Goal: Task Accomplishment & Management: Manage account settings

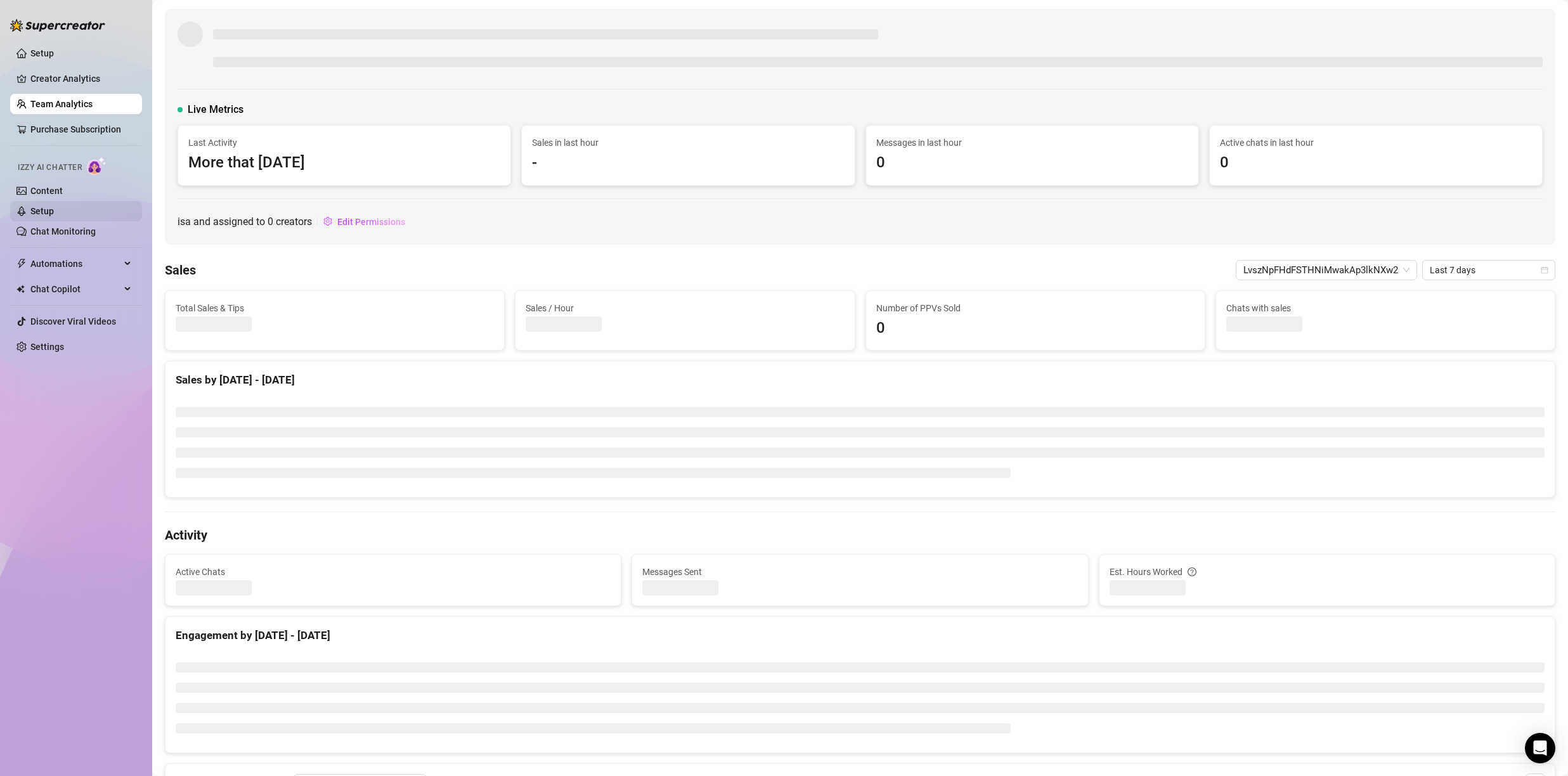
click at [57, 196] on link "Content" at bounding box center [46, 191] width 32 height 10
click at [54, 206] on link "Setup" at bounding box center [42, 211] width 23 height 10
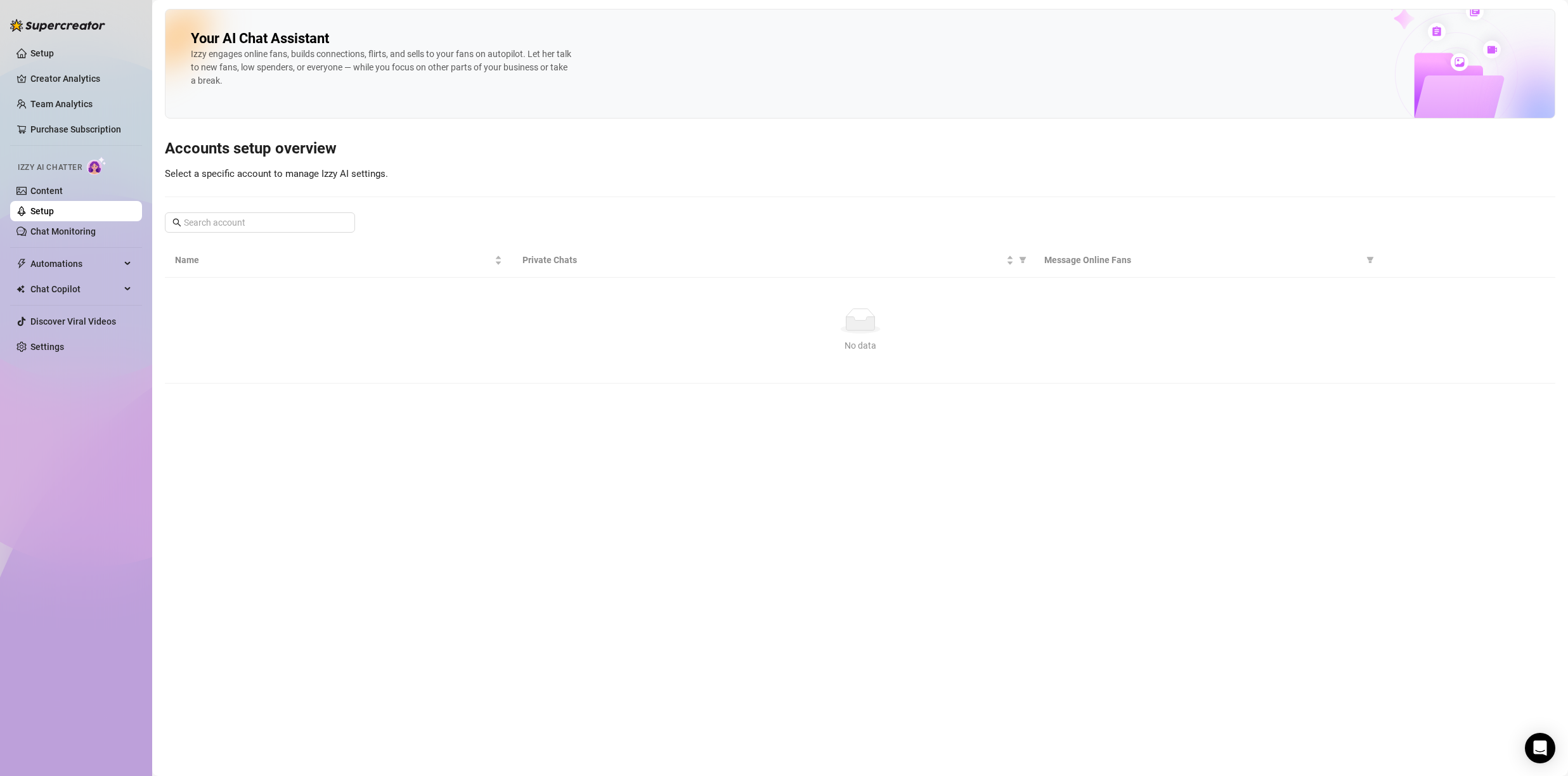
click at [54, 206] on link "Setup" at bounding box center [42, 211] width 23 height 10
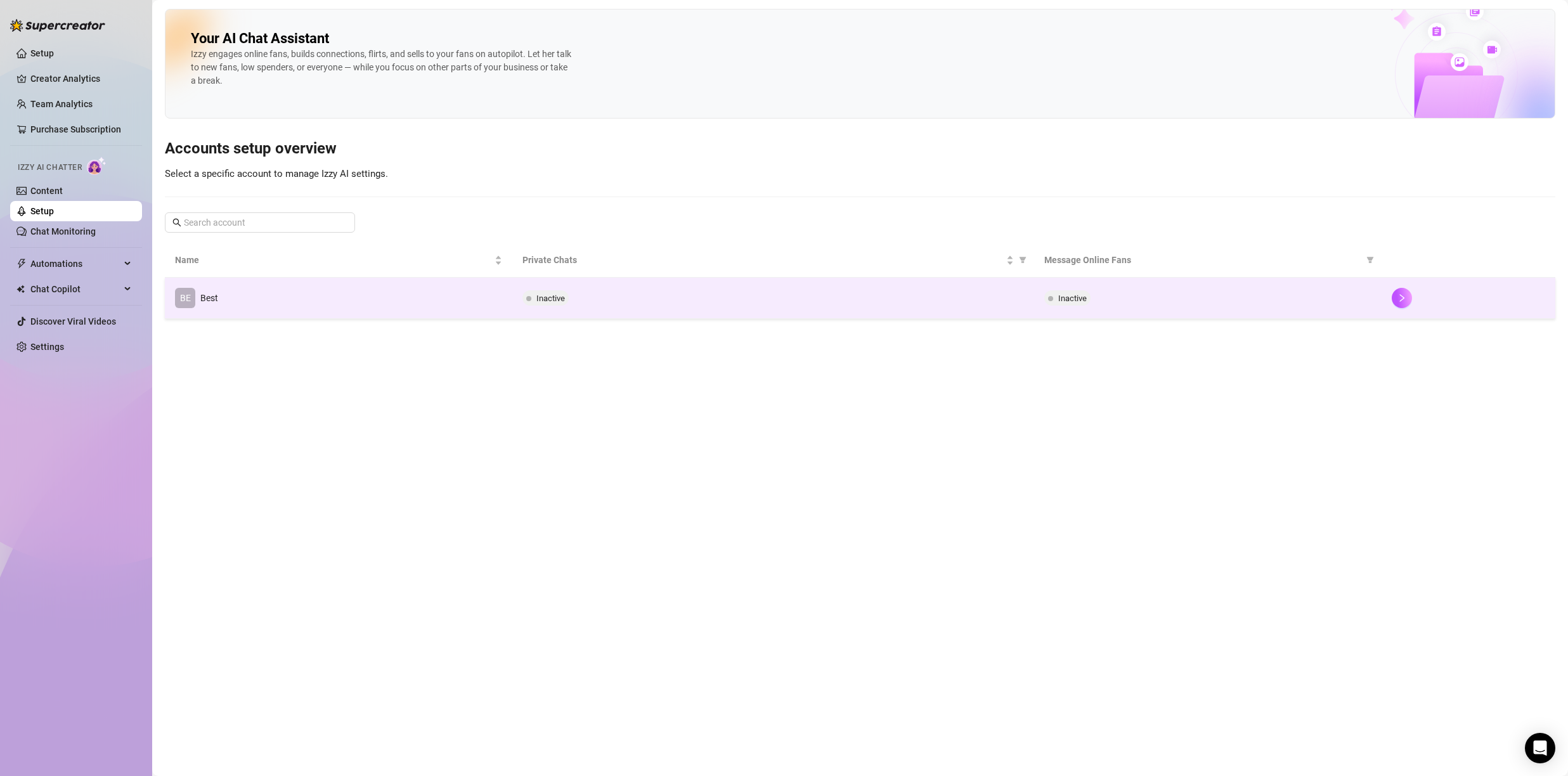
click at [274, 317] on td "BE Best" at bounding box center [339, 298] width 348 height 42
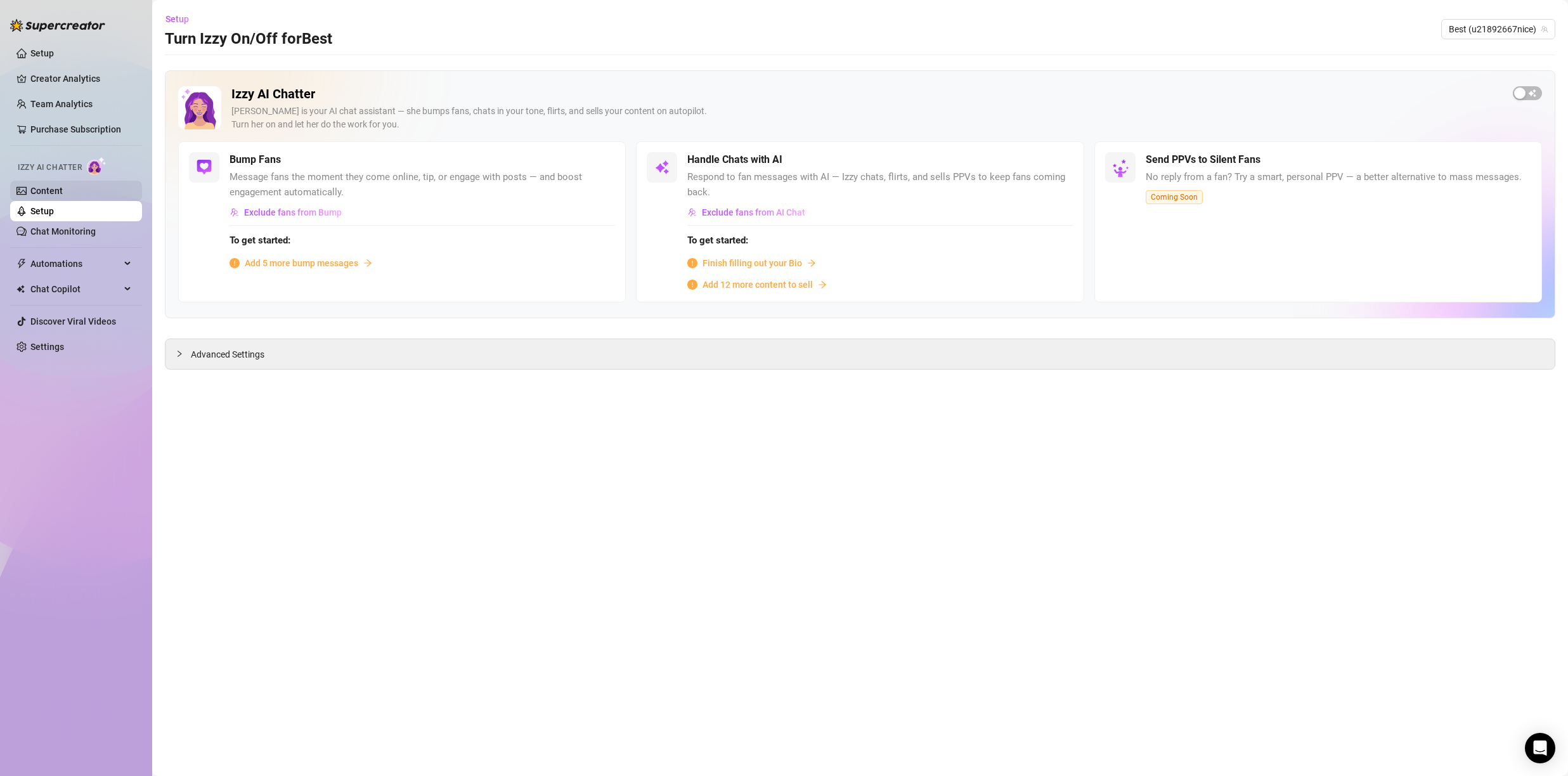
click at [36, 206] on link "Setup" at bounding box center [42, 211] width 23 height 10
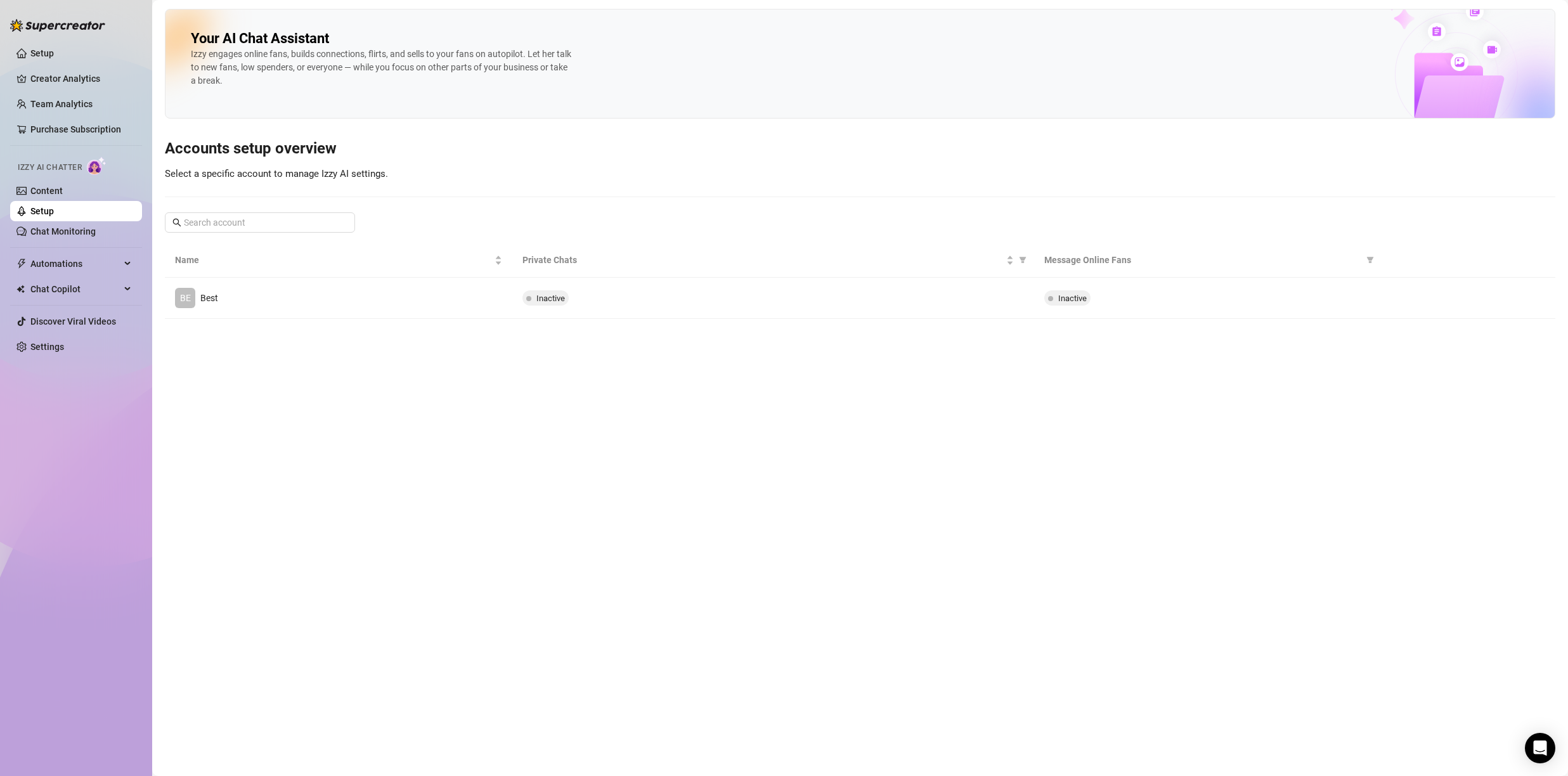
drag, startPoint x: 39, startPoint y: 197, endPoint x: 160, endPoint y: 248, distance: 131.3
click at [39, 196] on link "Content" at bounding box center [46, 191] width 32 height 10
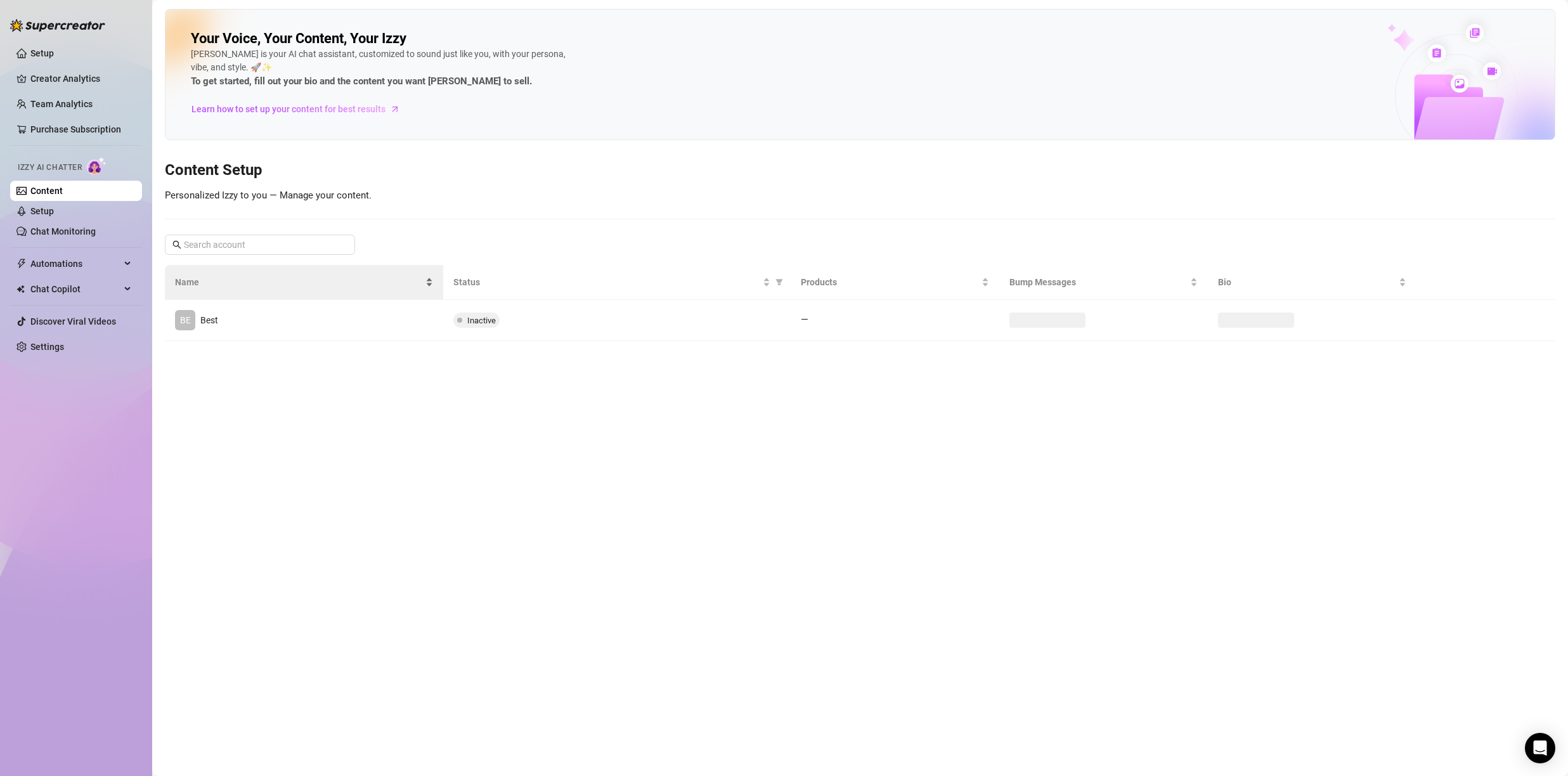
click at [201, 285] on span "Name" at bounding box center [299, 281] width 248 height 14
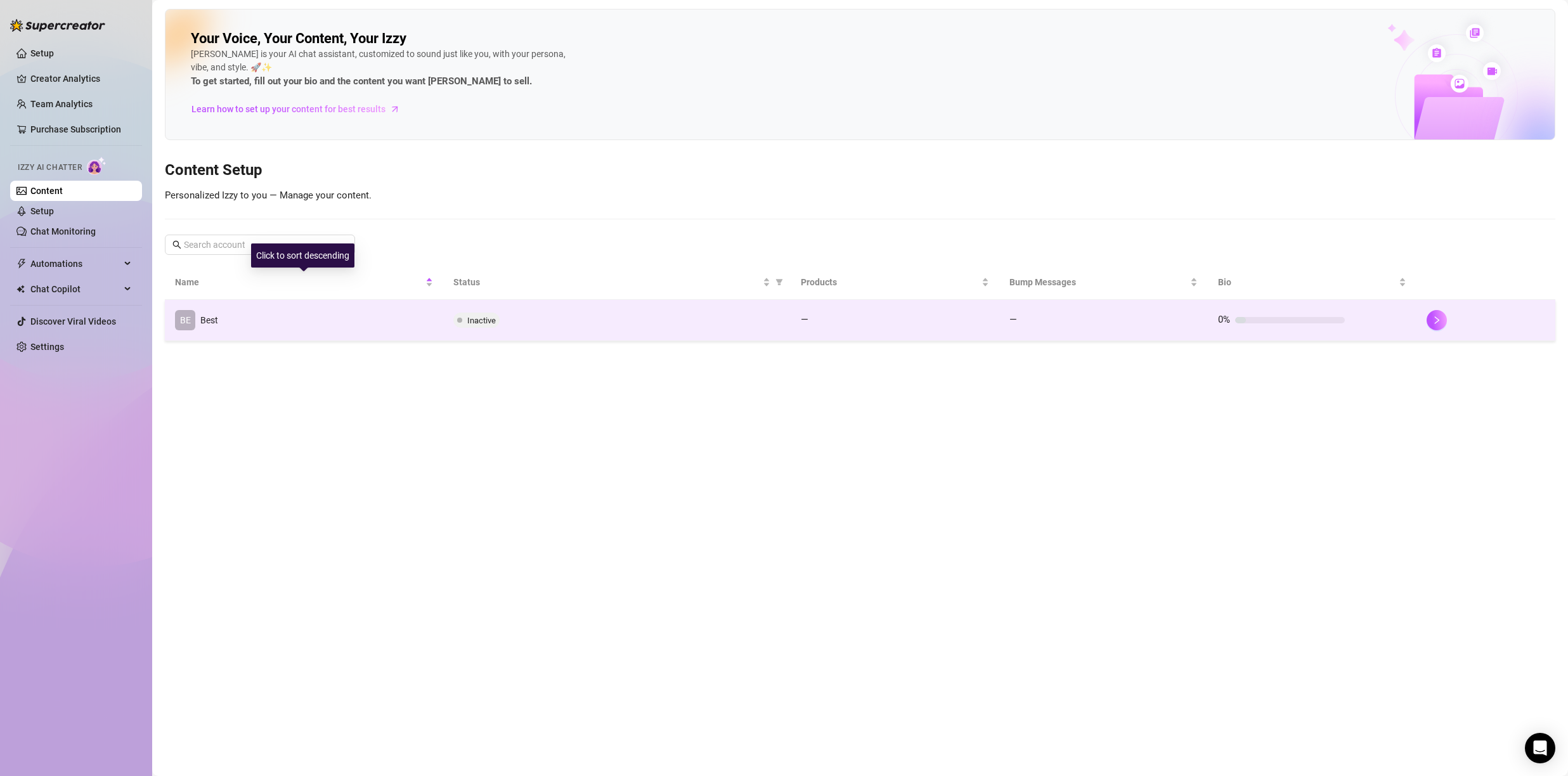
click at [216, 314] on div "Best" at bounding box center [209, 320] width 18 height 14
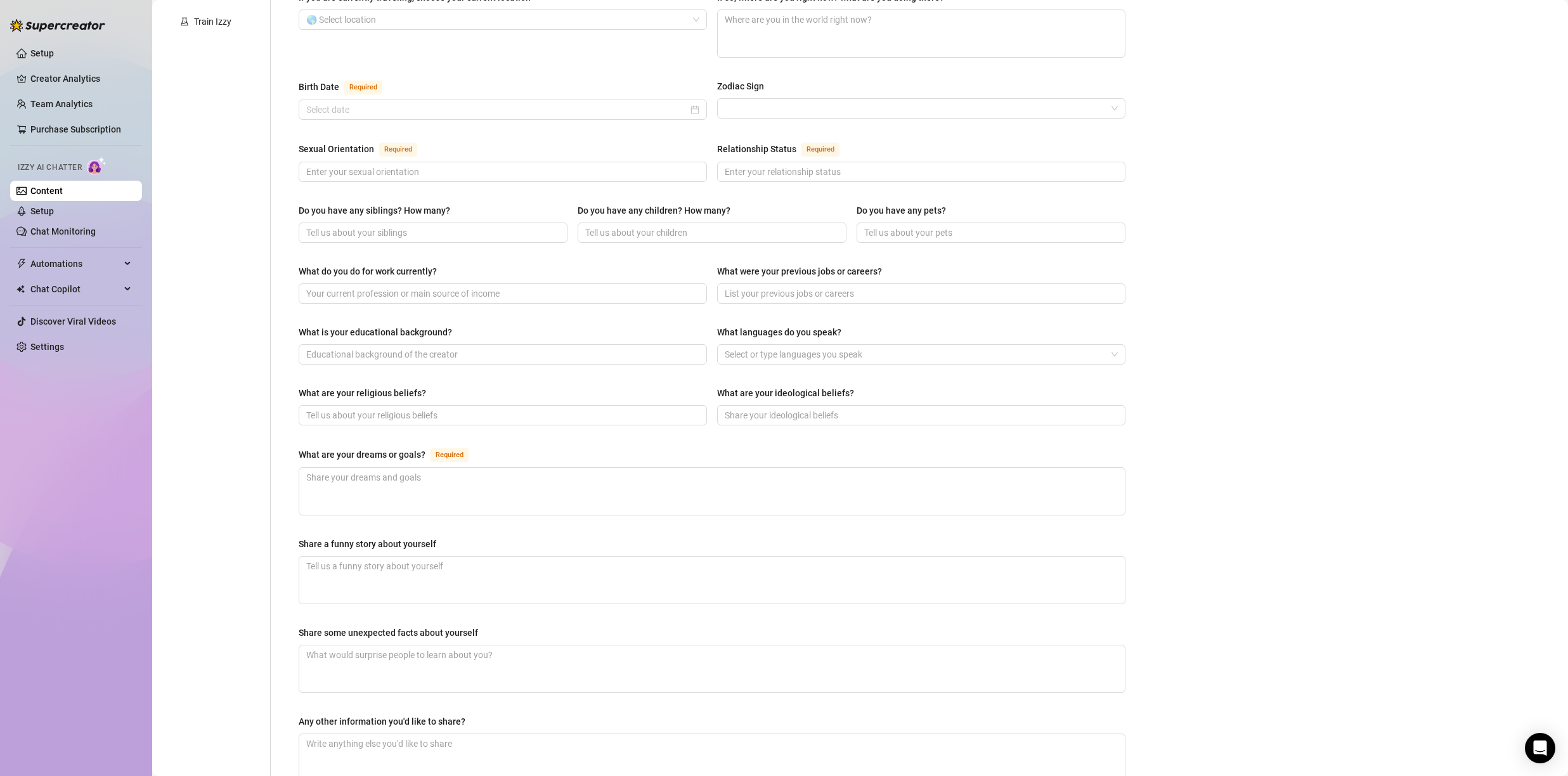
scroll to position [23, 0]
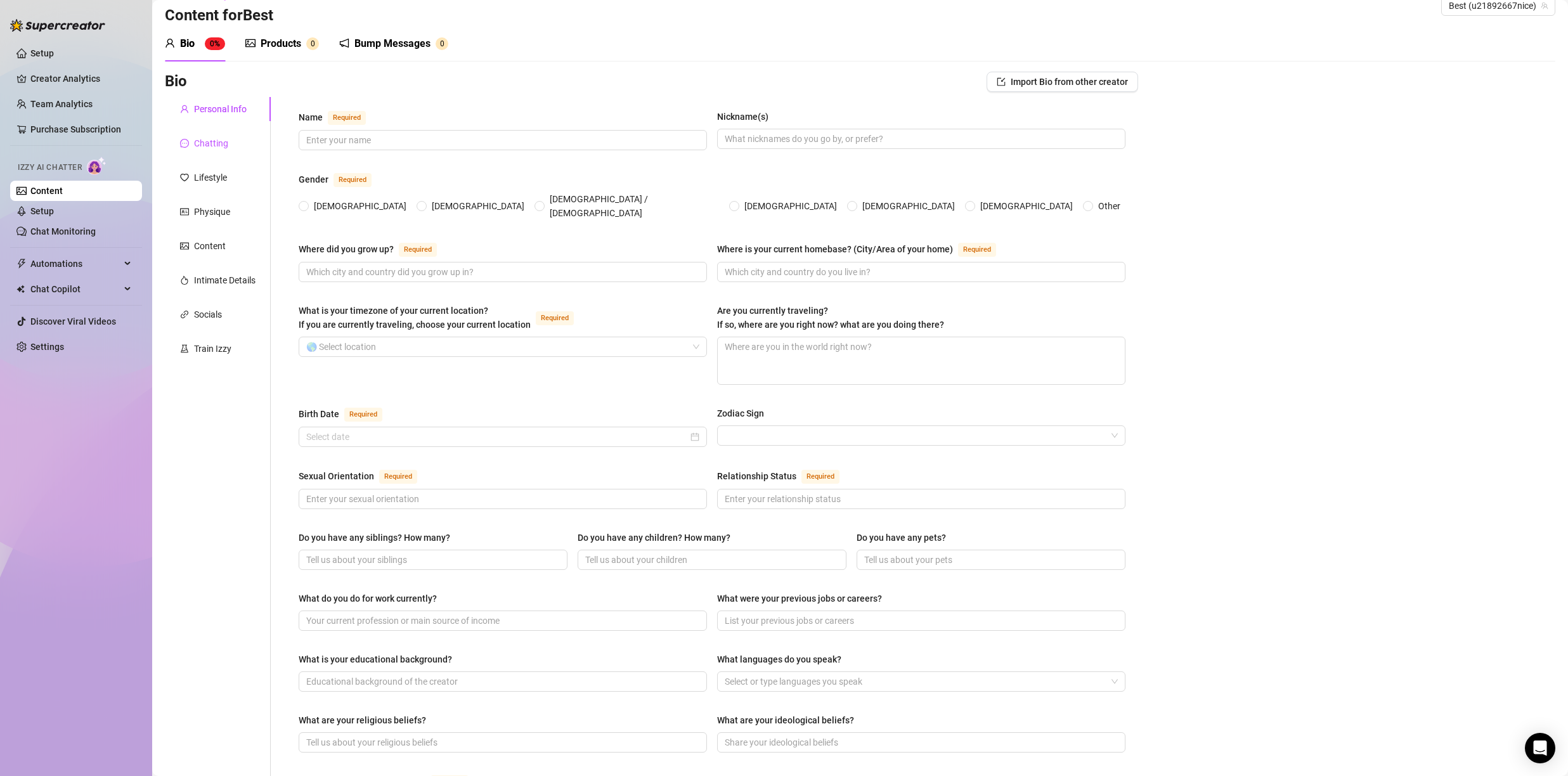
click at [216, 139] on div "Chatting" at bounding box center [211, 142] width 34 height 14
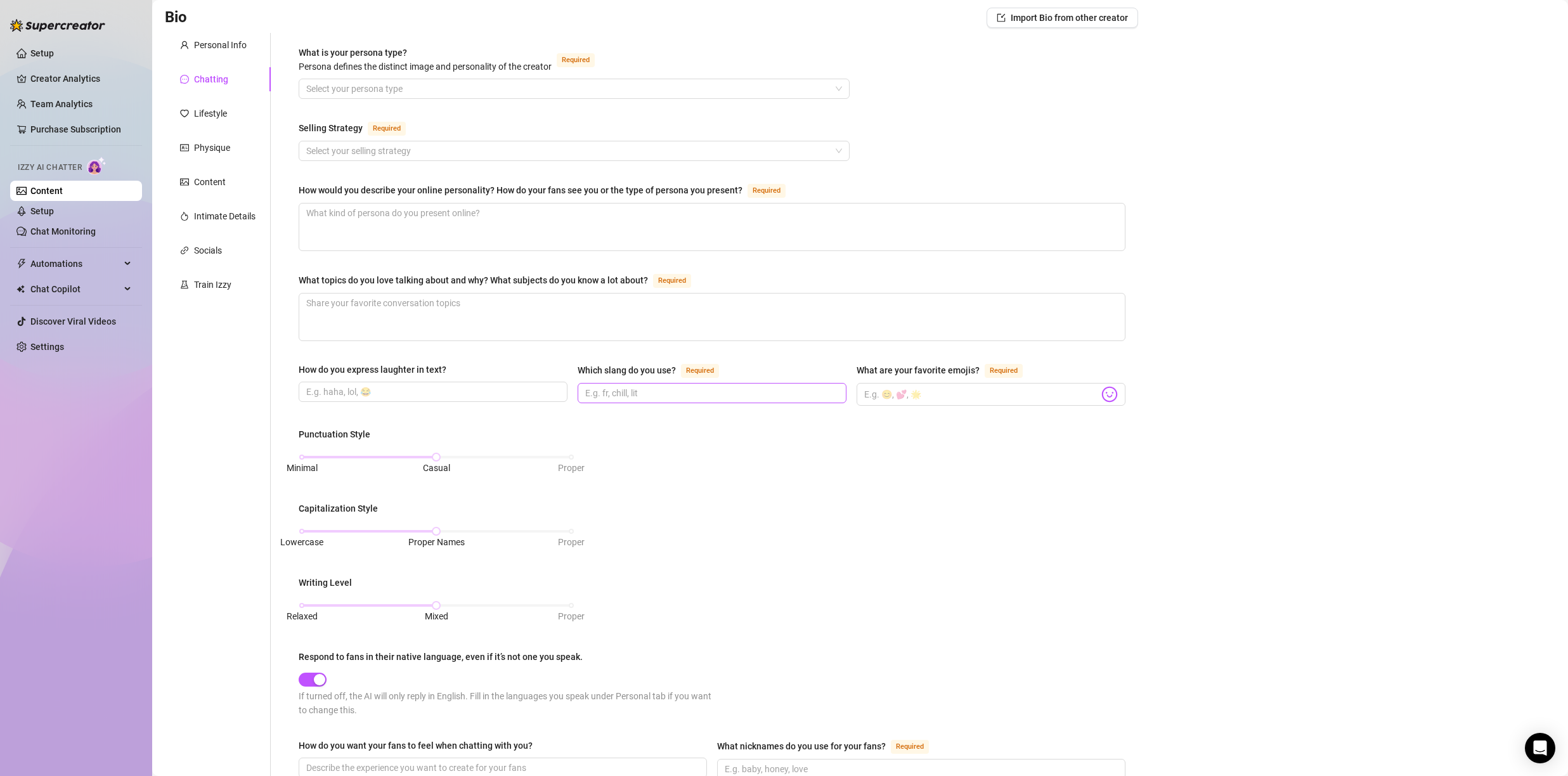
scroll to position [303, 0]
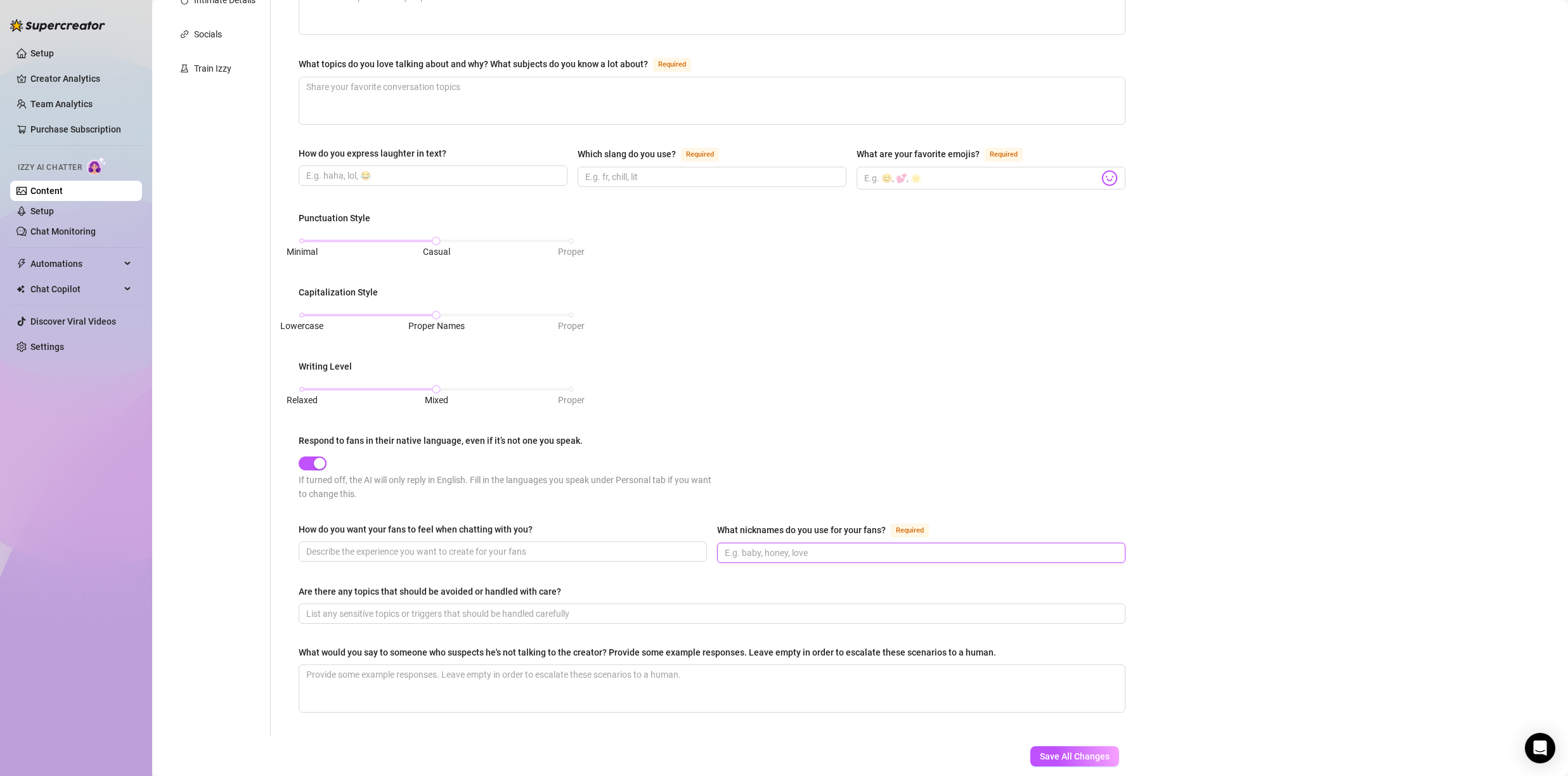
click at [788, 555] on input "What nicknames do you use for your fans? Required" at bounding box center [920, 552] width 390 height 14
type input "seva1,seva2,seva100.[PERSON_NAME],benny1,benny100"
drag, startPoint x: 930, startPoint y: 548, endPoint x: 666, endPoint y: 556, distance: 264.1
click at [666, 556] on div "How do you want your fans to feel when chatting with you? What nicknames do you…" at bounding box center [712, 548] width 827 height 52
type input "love,[PERSON_NAME],hot,honey,[PERSON_NAME],[PERSON_NAME],daddy,[PERSON_NAME] g,…"
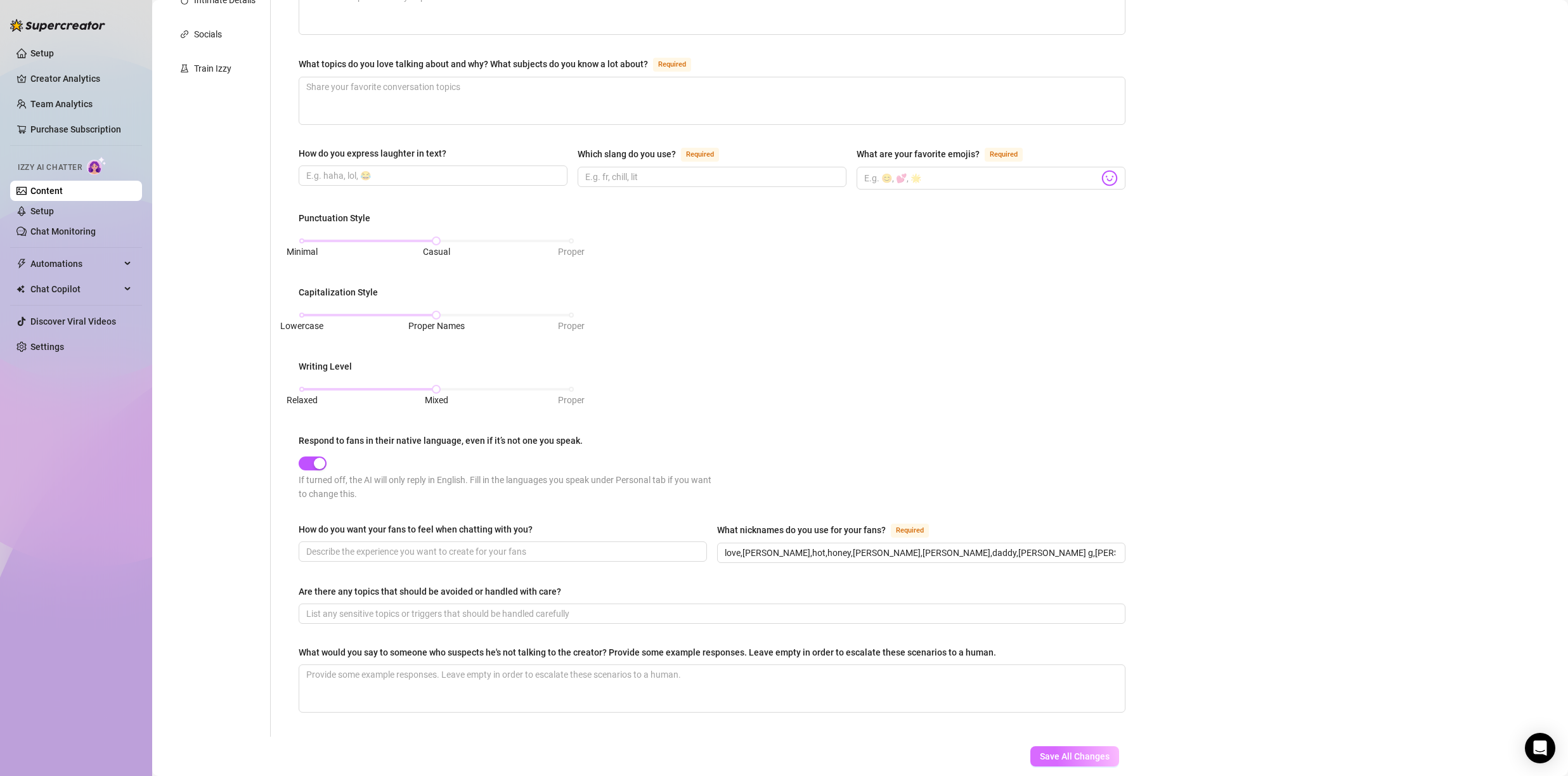
click at [1091, 760] on span "Save All Changes" at bounding box center [1074, 756] width 69 height 10
